Goal: Transaction & Acquisition: Purchase product/service

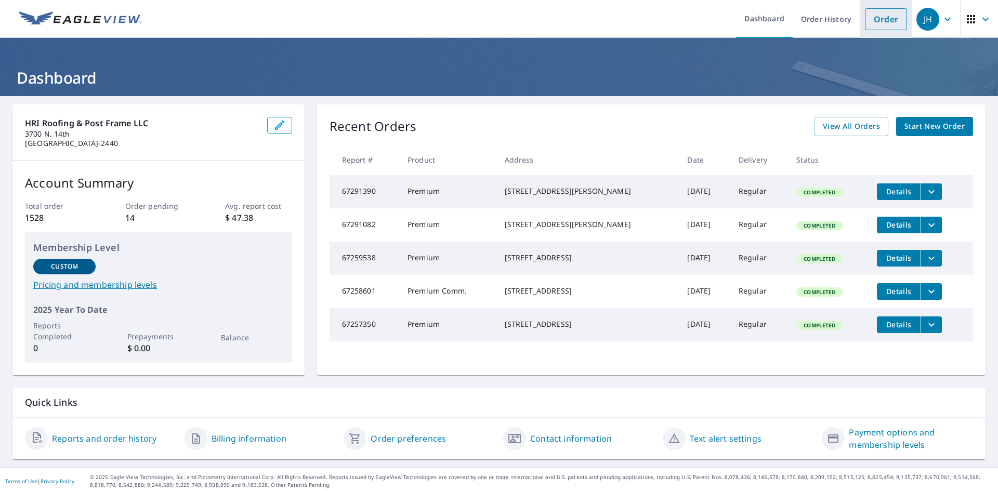
click at [875, 20] on link "Order" at bounding box center [886, 19] width 42 height 22
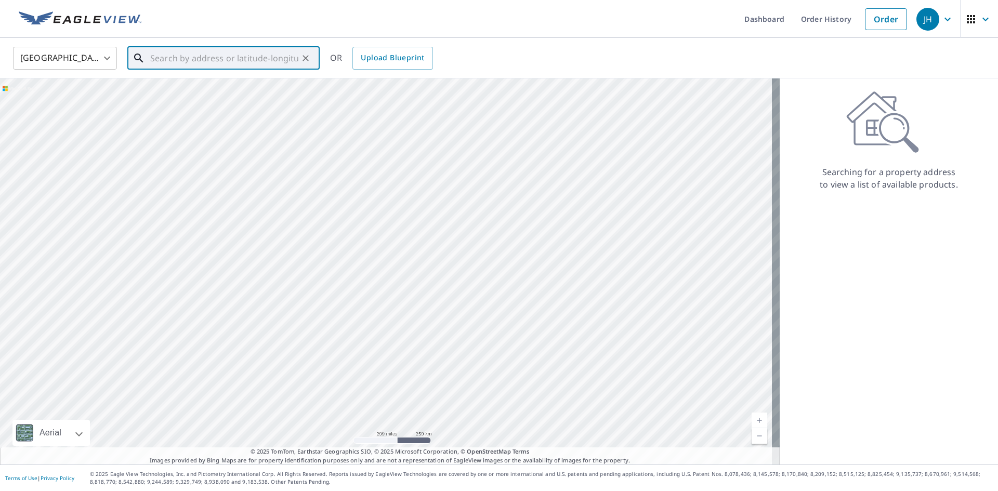
click at [167, 64] on input "text" at bounding box center [224, 58] width 148 height 29
click at [183, 89] on span "[STREET_ADDRESS]" at bounding box center [229, 88] width 163 height 12
type input "921 Highland Dr Arkansas City, KS 67005"
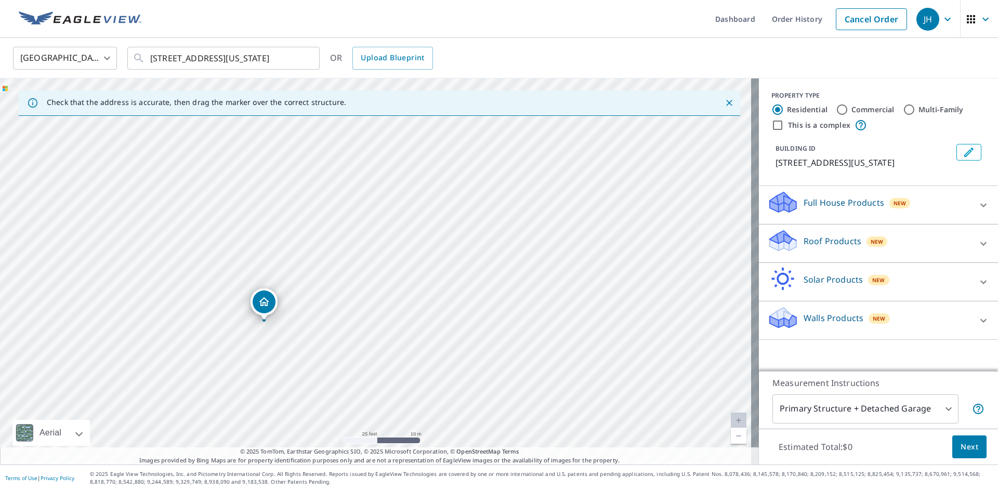
click at [980, 244] on icon at bounding box center [983, 244] width 6 height 4
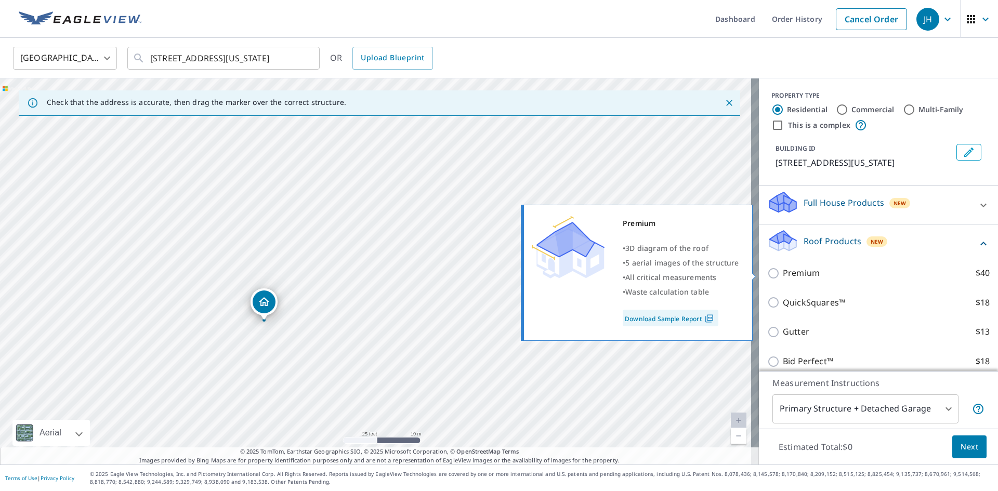
drag, startPoint x: 764, startPoint y: 275, endPoint x: 834, endPoint y: 344, distance: 97.8
click at [767, 274] on input "Premium $40" at bounding box center [775, 273] width 16 height 12
checkbox input "true"
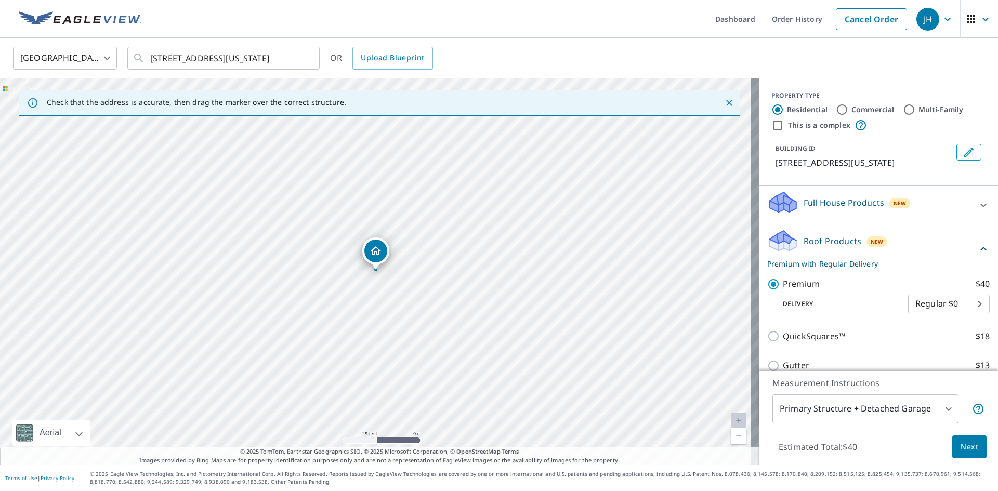
click at [965, 449] on span "Next" at bounding box center [969, 447] width 18 height 13
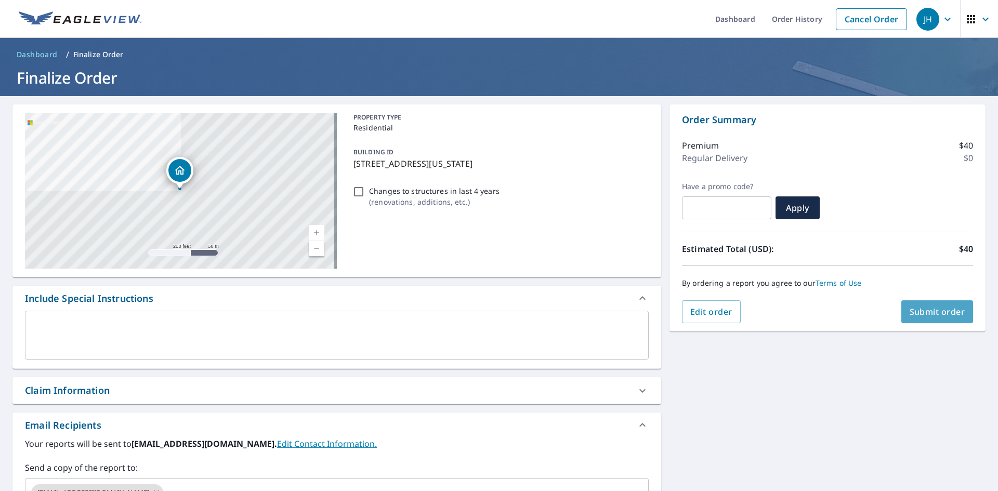
click at [938, 314] on span "Submit order" at bounding box center [938, 311] width 56 height 11
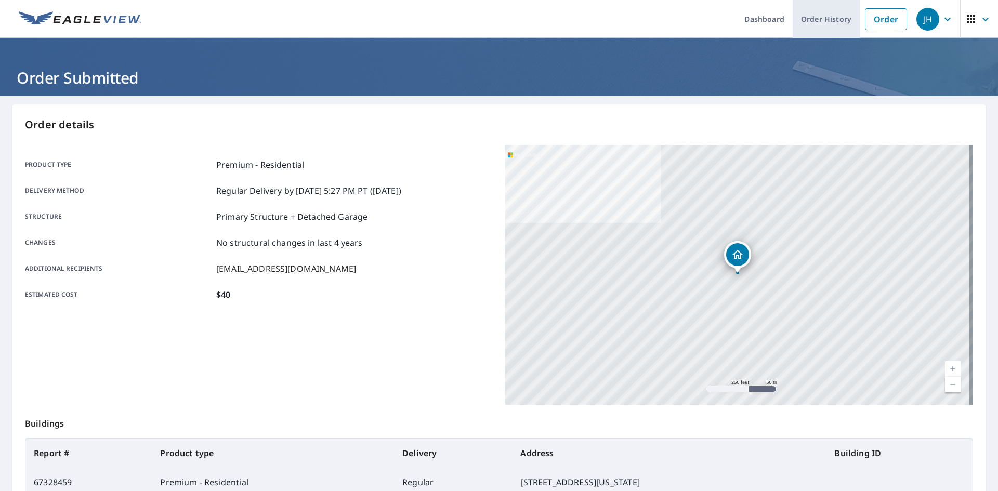
click at [832, 20] on link "Order History" at bounding box center [826, 19] width 67 height 38
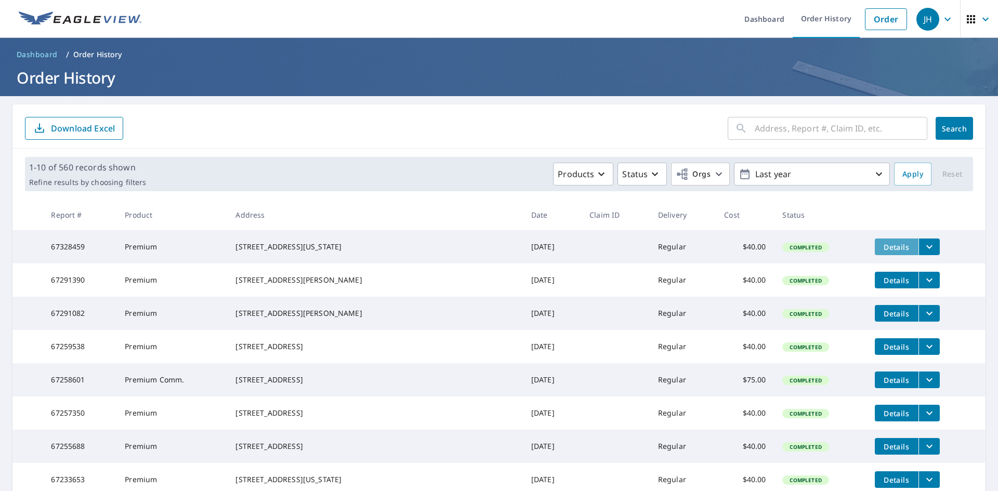
click at [881, 250] on span "Details" at bounding box center [896, 247] width 31 height 10
click at [923, 247] on icon "filesDropdownBtn-67328459" at bounding box center [929, 247] width 12 height 12
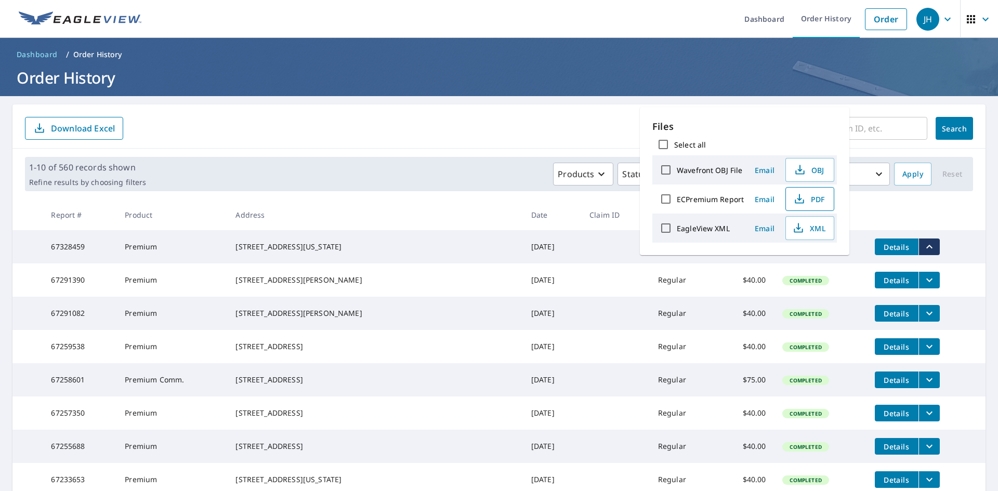
click at [801, 200] on icon "button" at bounding box center [799, 199] width 12 height 12
